Goal: Task Accomplishment & Management: Manage account settings

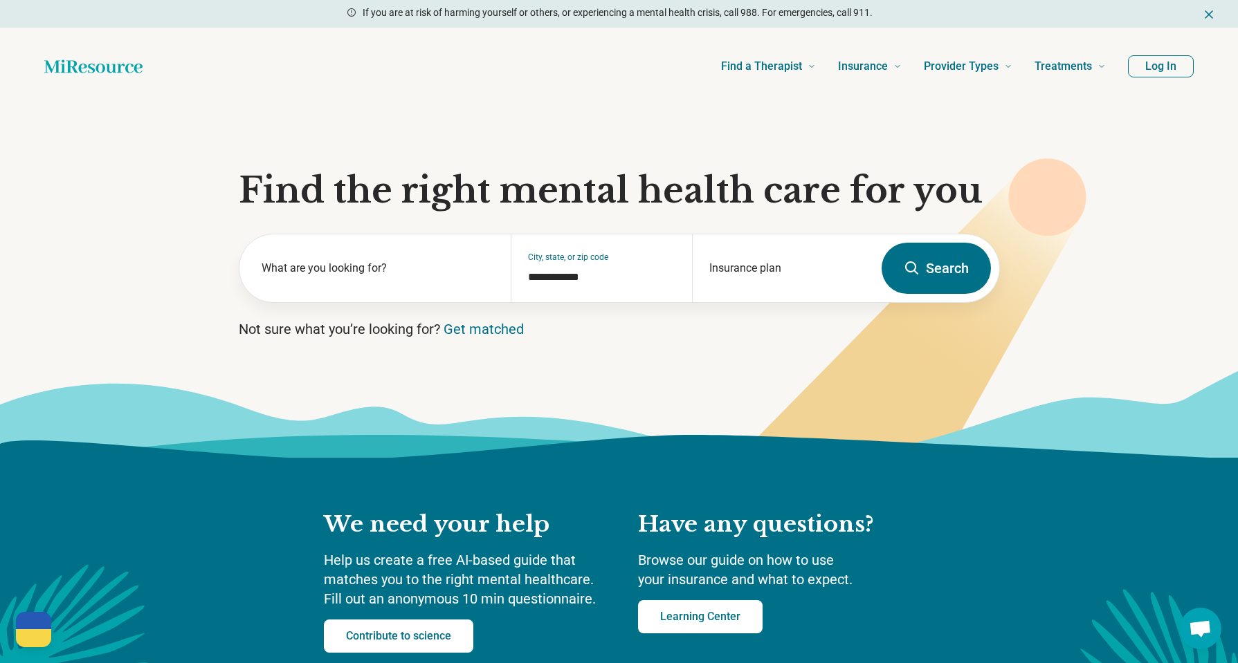
click at [1161, 64] on button "Log In" at bounding box center [1161, 66] width 66 height 22
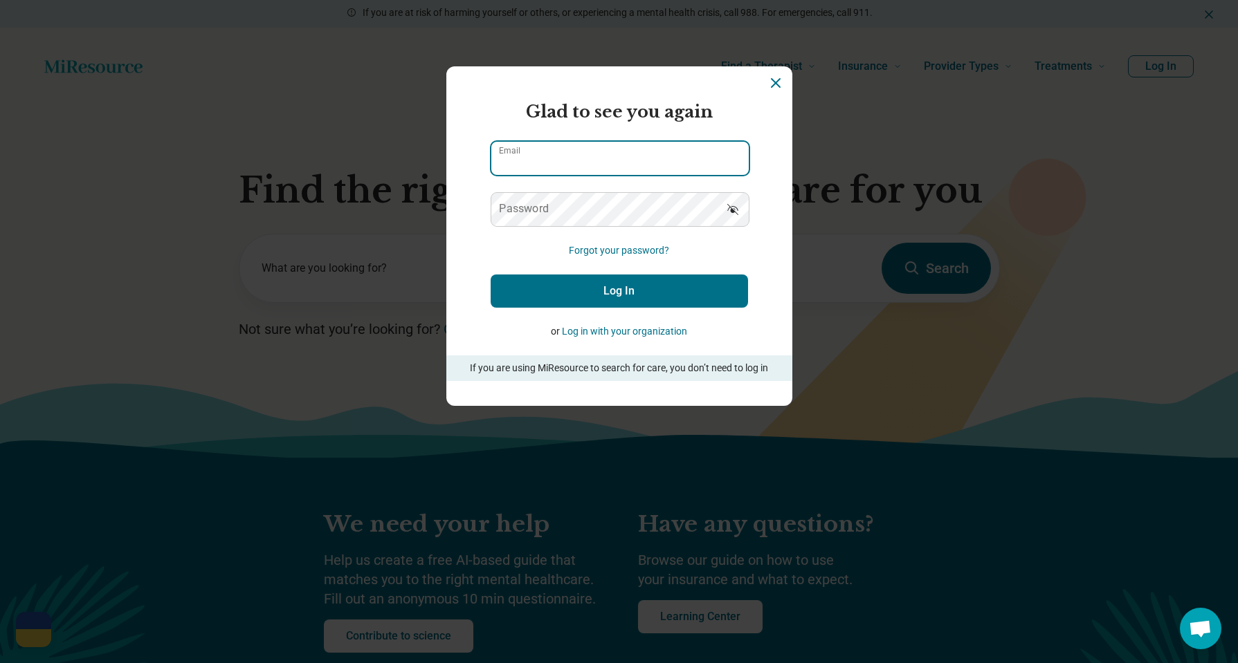
type input "**********"
click at [594, 282] on button "Log In" at bounding box center [619, 291] width 257 height 33
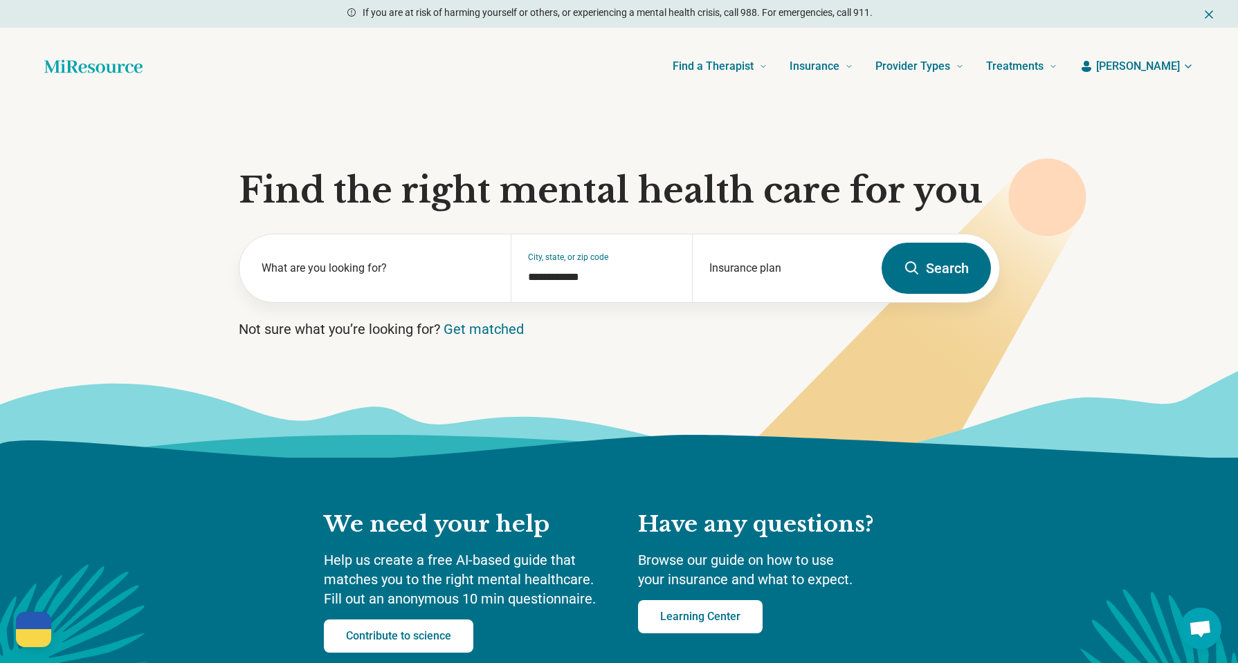
click at [1176, 61] on span "[PERSON_NAME]" at bounding box center [1138, 66] width 84 height 17
click at [1137, 99] on link "My dashboard" at bounding box center [1146, 107] width 93 height 36
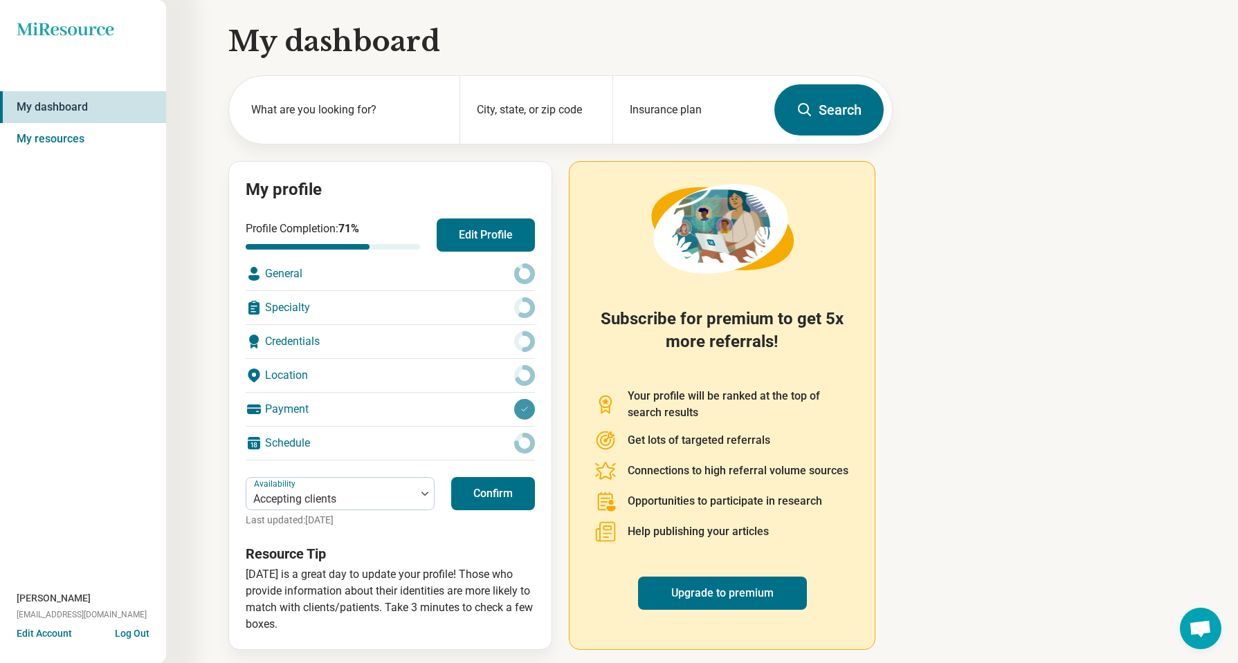
click at [500, 501] on button "Confirm" at bounding box center [493, 493] width 84 height 33
